Goal: Task Accomplishment & Management: Manage account settings

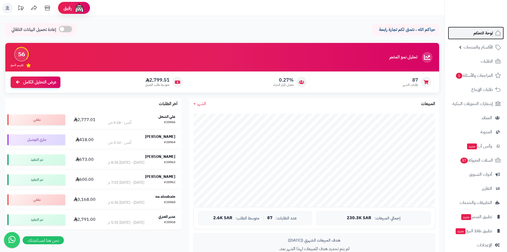
click at [470, 36] on link "لوحة التحكم" at bounding box center [476, 33] width 56 height 13
click at [469, 31] on link "لوحة التحكم" at bounding box center [476, 33] width 56 height 13
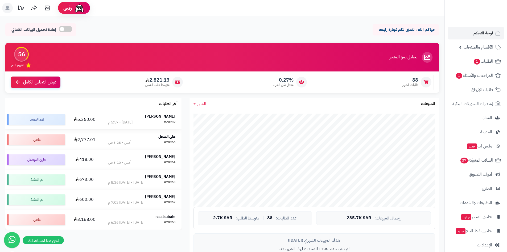
click at [161, 114] on strong "[PERSON_NAME]" at bounding box center [160, 116] width 30 height 6
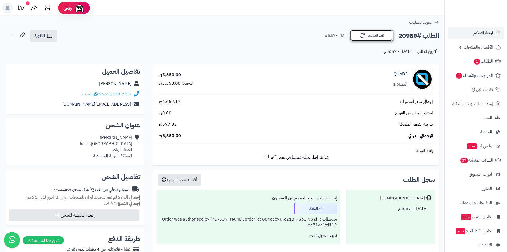
click at [371, 35] on button "قيد التنفيذ" at bounding box center [371, 35] width 43 height 11
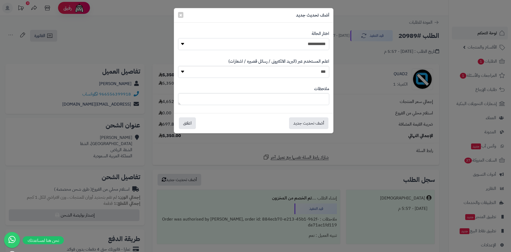
click at [321, 44] on select "**********" at bounding box center [253, 44] width 151 height 12
select select "*"
click at [178, 38] on select "**********" at bounding box center [253, 44] width 151 height 12
click at [317, 123] on button "أضف تحديث جديد" at bounding box center [308, 123] width 39 height 12
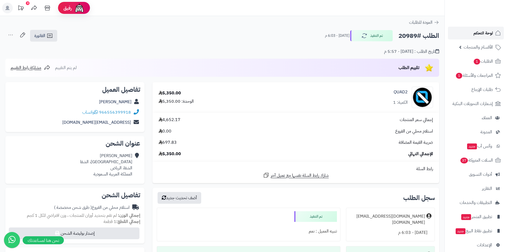
click at [469, 29] on link "لوحة التحكم" at bounding box center [476, 33] width 56 height 13
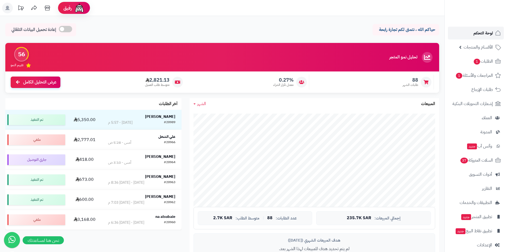
click at [456, 27] on link "لوحة التحكم" at bounding box center [476, 33] width 56 height 13
click at [466, 30] on link "لوحة التحكم" at bounding box center [476, 33] width 56 height 13
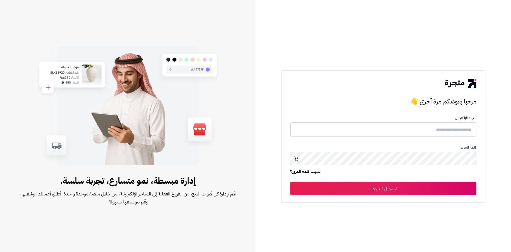
click at [371, 133] on input "text" at bounding box center [383, 129] width 186 height 14
